Goal: Task Accomplishment & Management: Complete application form

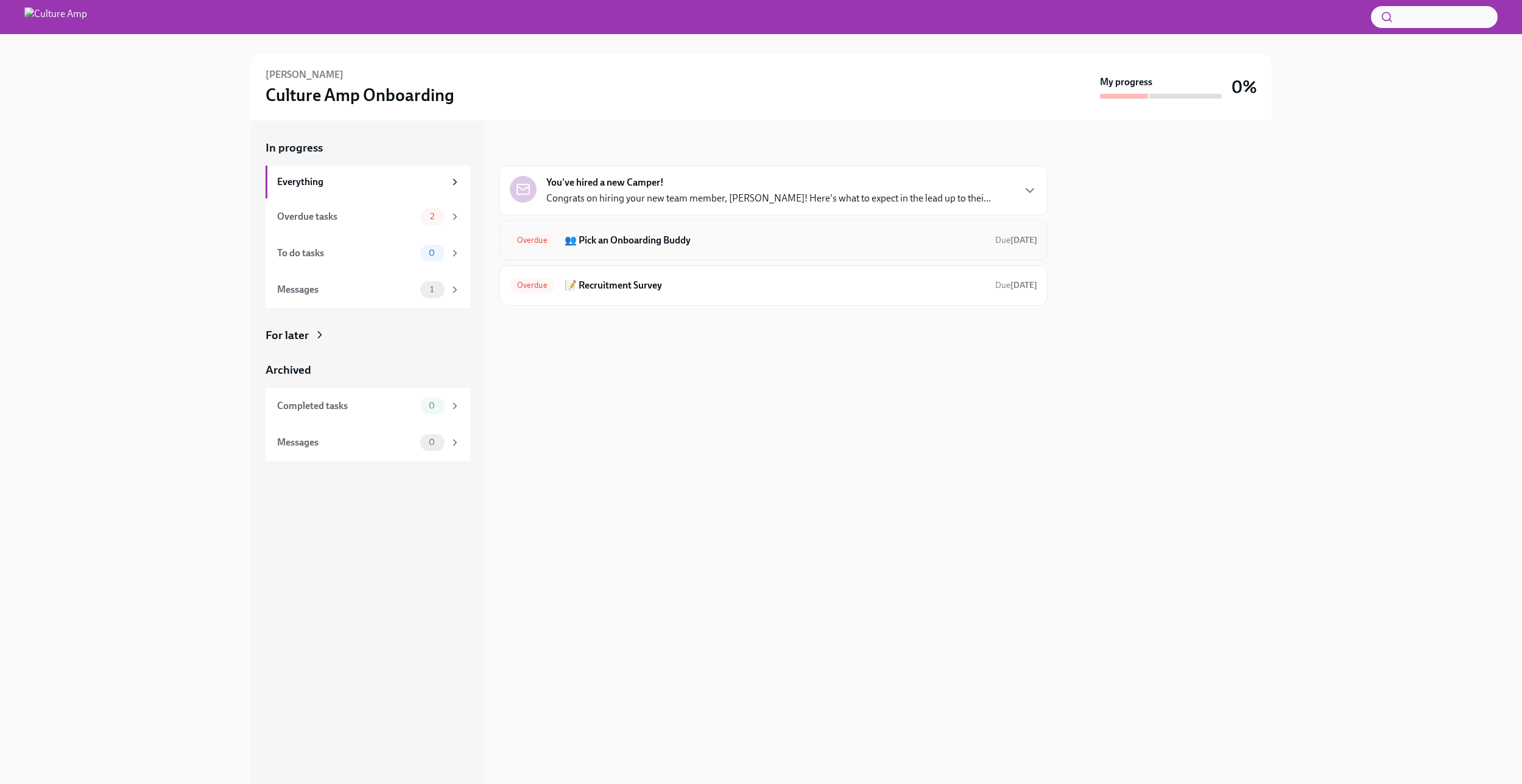
click at [945, 234] on h6 "👥 Pick an Onboarding Buddy" at bounding box center [775, 241] width 421 height 13
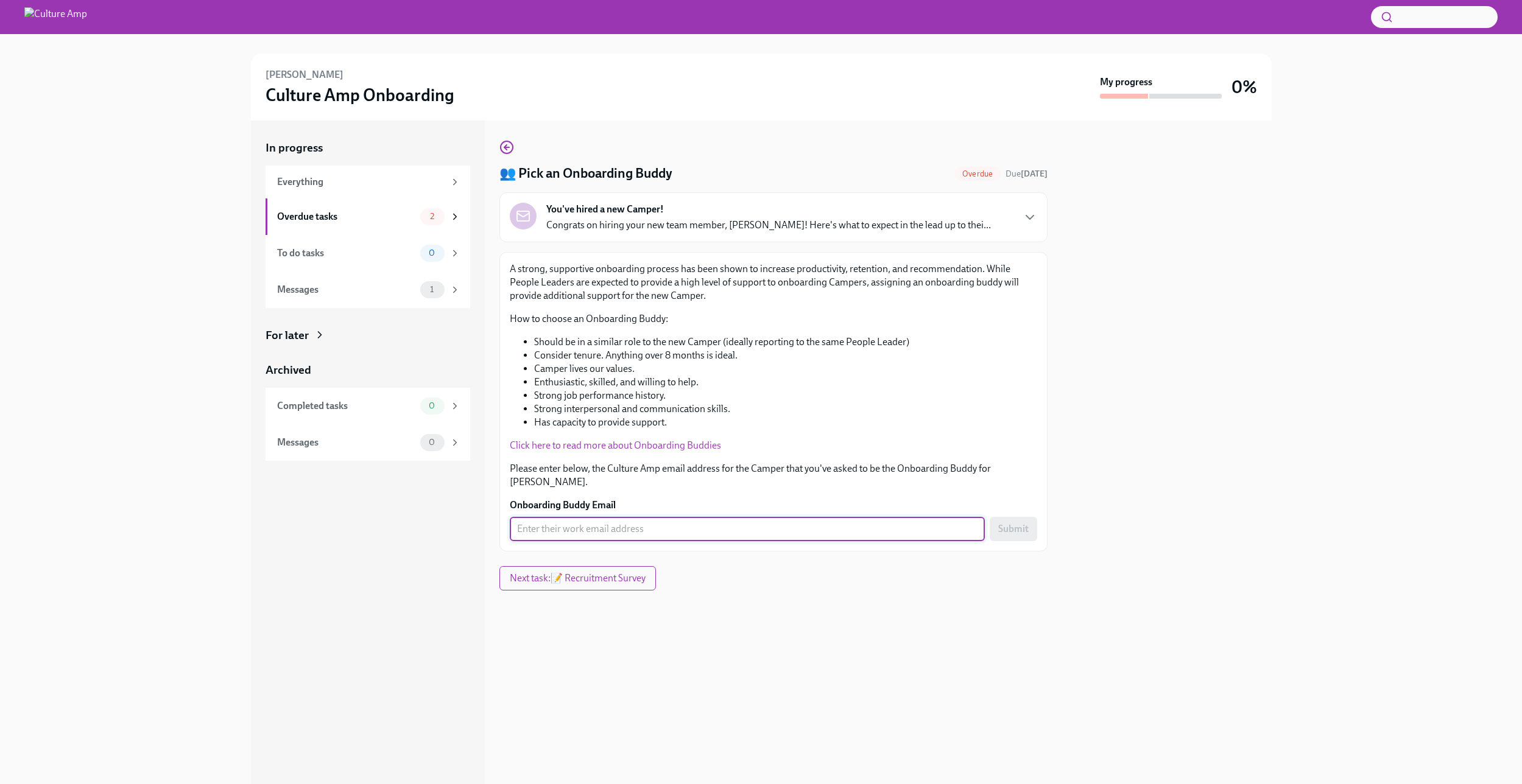
click at [587, 522] on input "Onboarding Buddy Email" at bounding box center [747, 529] width 475 height 25
type input "anish"
paste input "anish.murali@cultureamp.com"
type input "anish.murali@cultureamp.com"
click at [1022, 523] on span "Submit" at bounding box center [1012, 528] width 30 height 12
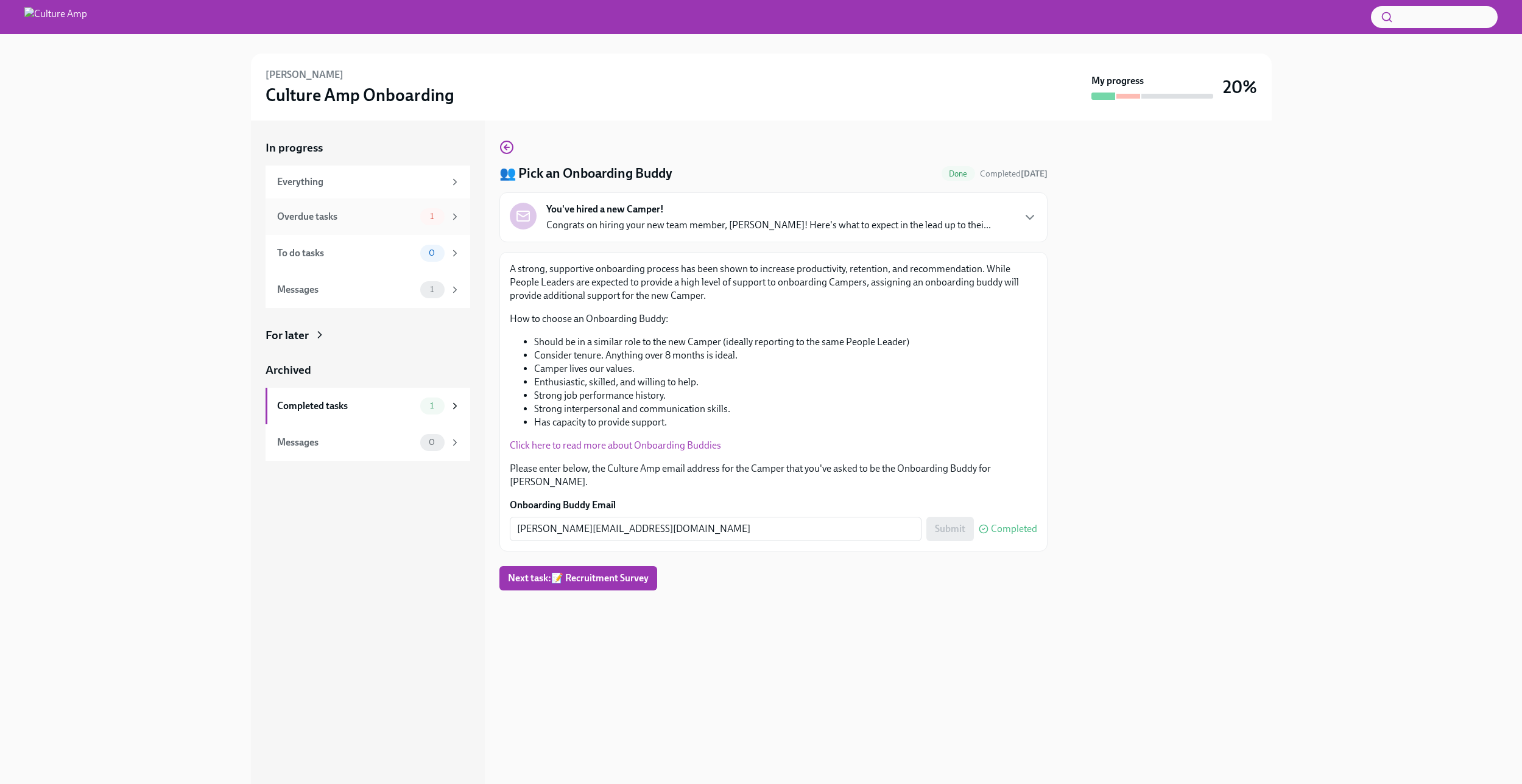
click at [371, 210] on div "Overdue tasks" at bounding box center [346, 217] width 138 height 13
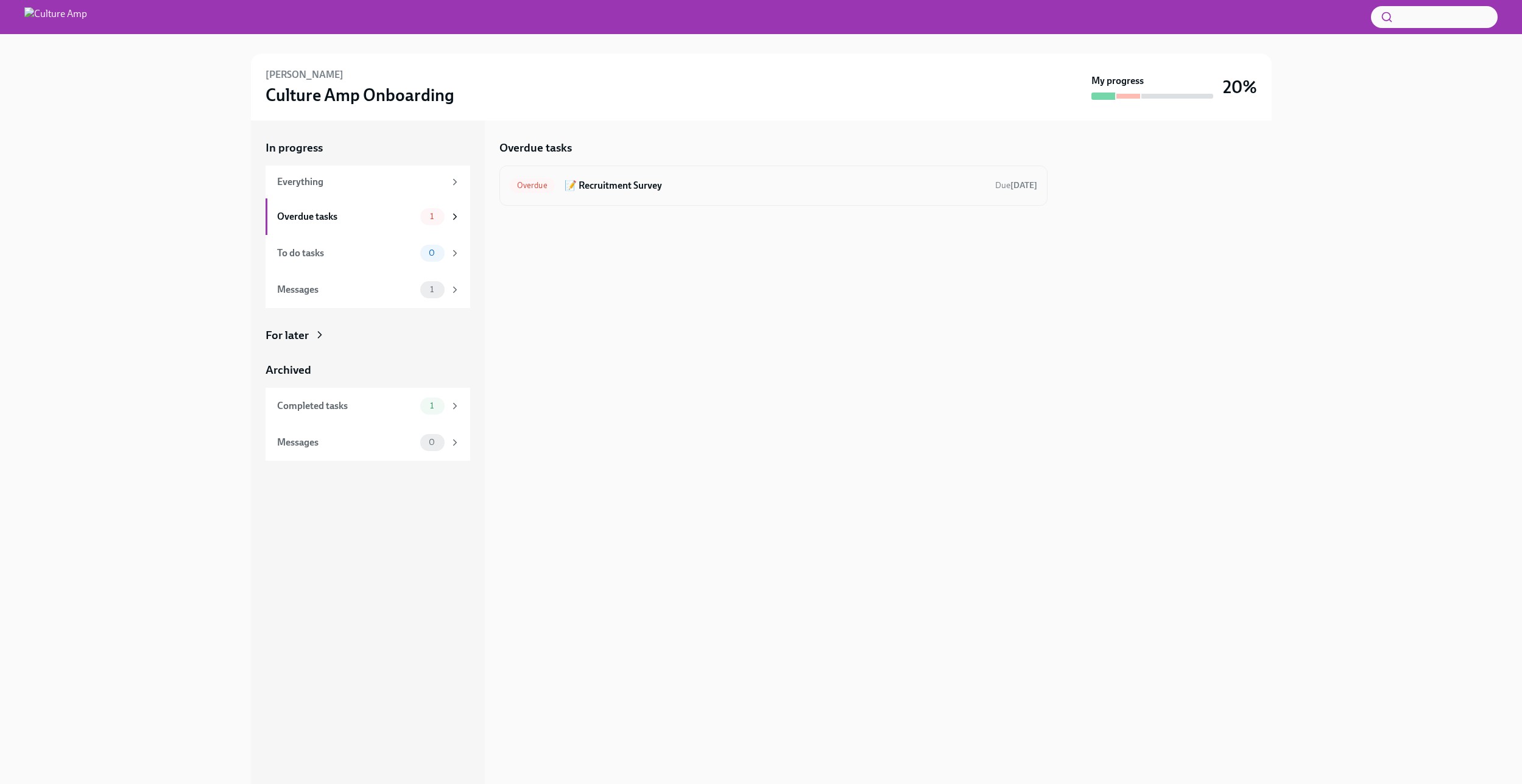
click at [708, 191] on div "Overdue 📝 Recruitment Survey Due yesterday" at bounding box center [773, 186] width 528 height 20
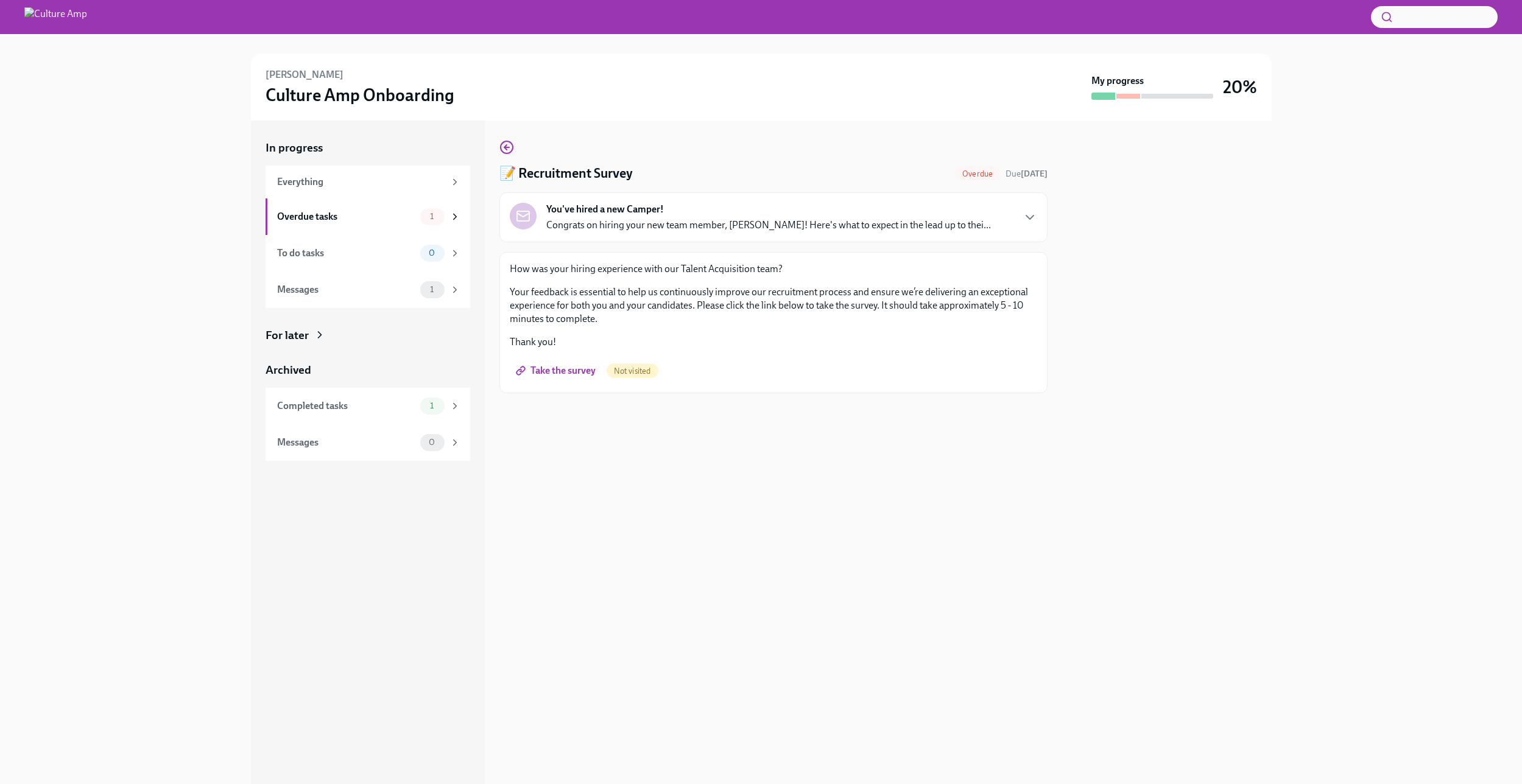
click at [901, 211] on div "You've hired a new Camper! Congrats on hiring your new team member, Ethan Creas…" at bounding box center [768, 218] width 445 height 30
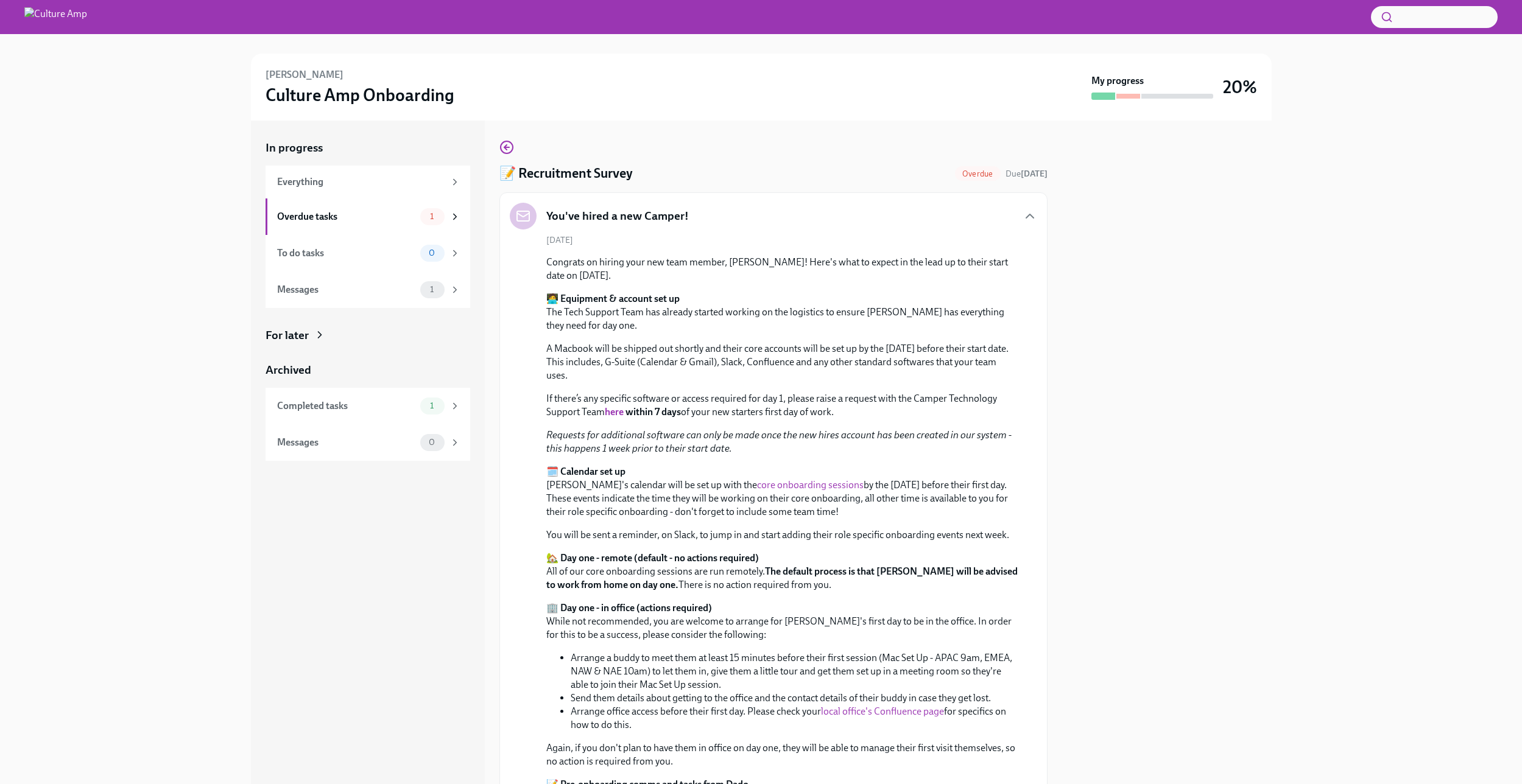
click at [901, 211] on div "You've hired a new Camper!" at bounding box center [773, 216] width 528 height 27
click at [1022, 218] on icon "button" at bounding box center [1030, 216] width 15 height 15
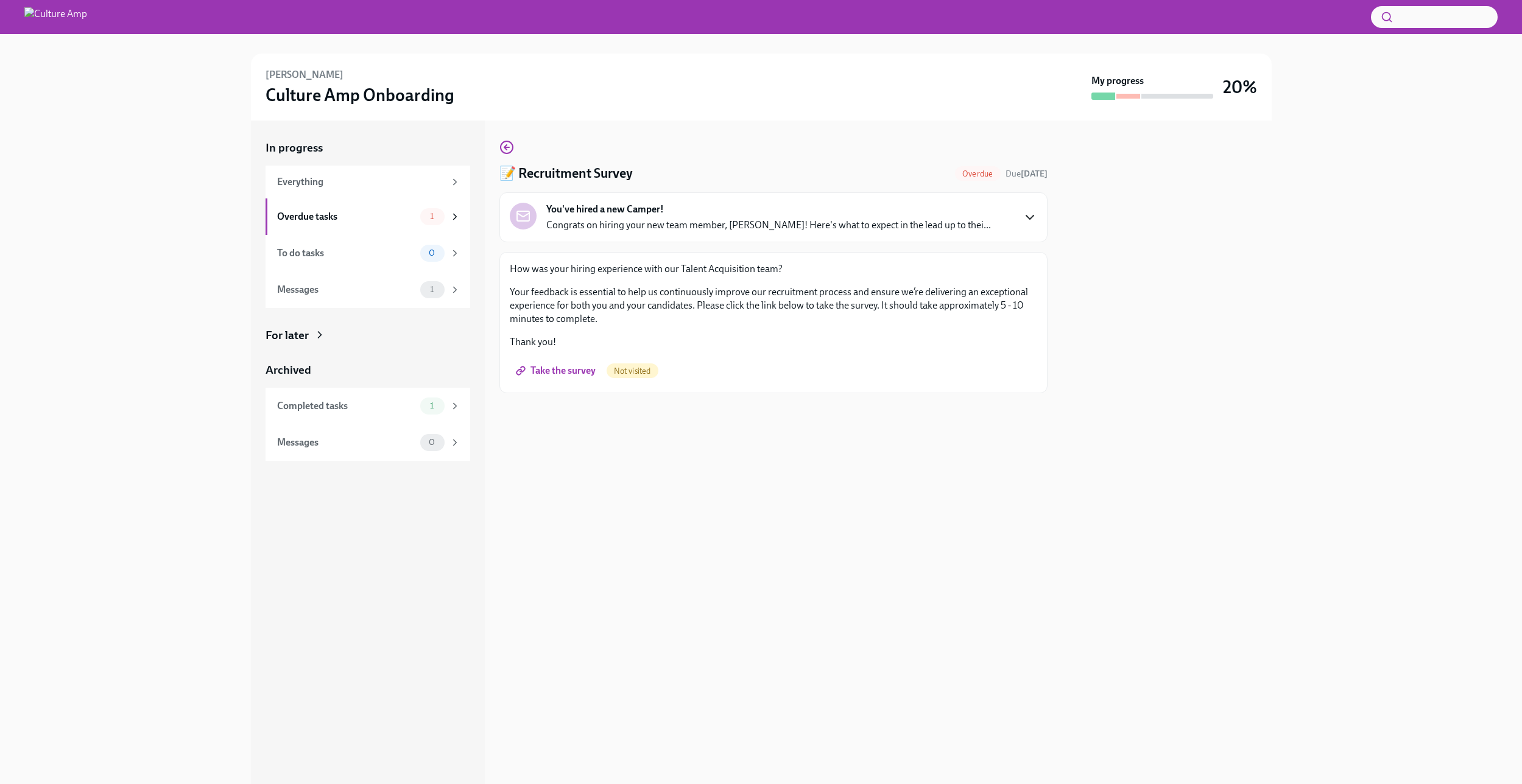
click at [639, 387] on div "How was your hiring experience with our Talent Acquisition team? Your feedback …" at bounding box center [773, 323] width 548 height 141
click at [584, 376] on link "Take the survey" at bounding box center [556, 371] width 95 height 25
click at [1136, 98] on div at bounding box center [1114, 96] width 48 height 7
click at [315, 255] on div "Messages" at bounding box center [346, 253] width 138 height 13
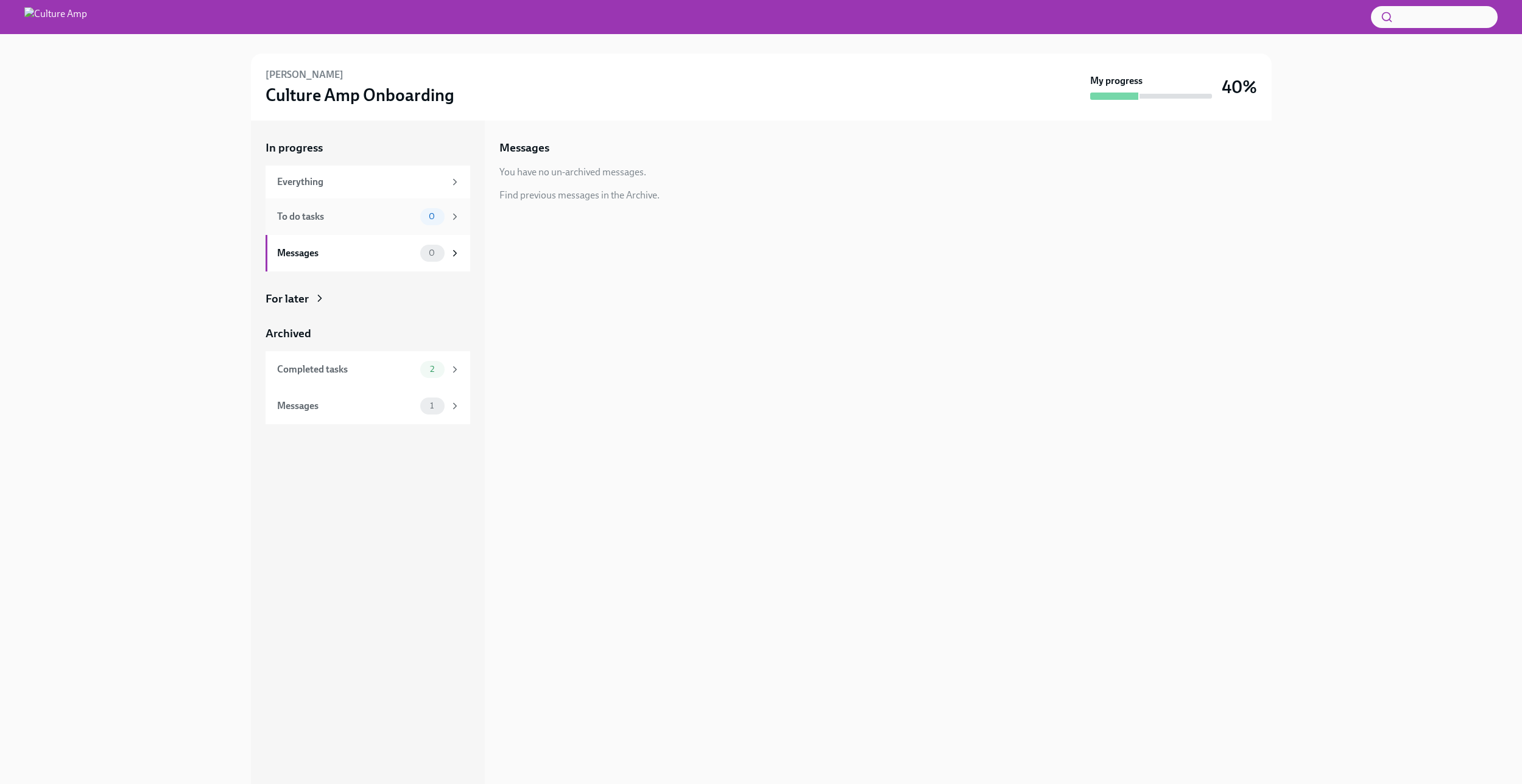
click at [332, 220] on div "To do tasks" at bounding box center [346, 217] width 138 height 13
click at [1200, 95] on div at bounding box center [1175, 96] width 72 height 5
click at [1153, 90] on div "My progress" at bounding box center [1151, 86] width 122 height 25
click at [273, 85] on h3 "Culture Amp Onboarding" at bounding box center [360, 95] width 189 height 22
